Goal: Navigation & Orientation: Find specific page/section

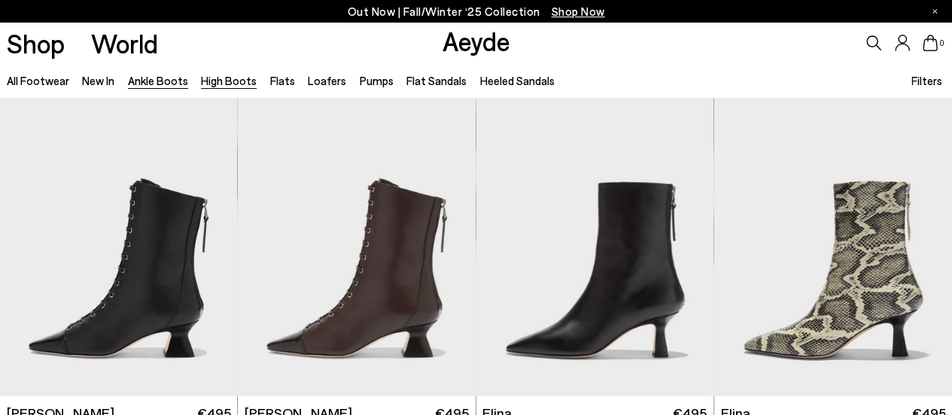
click at [230, 84] on link "High Boots" at bounding box center [229, 81] width 56 height 14
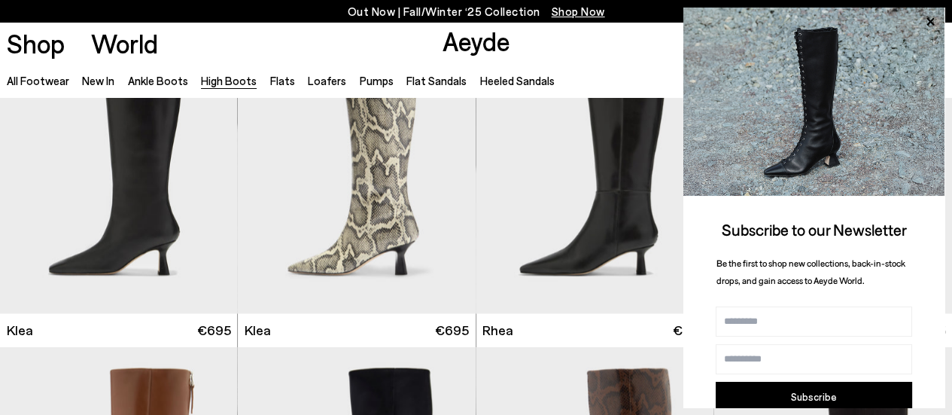
scroll to position [1089, 0]
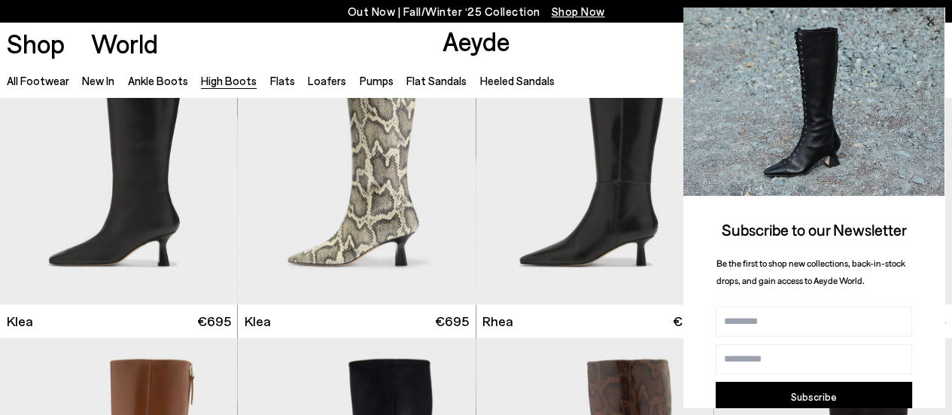
click at [927, 24] on icon at bounding box center [931, 22] width 8 height 8
